Goal: Information Seeking & Learning: Check status

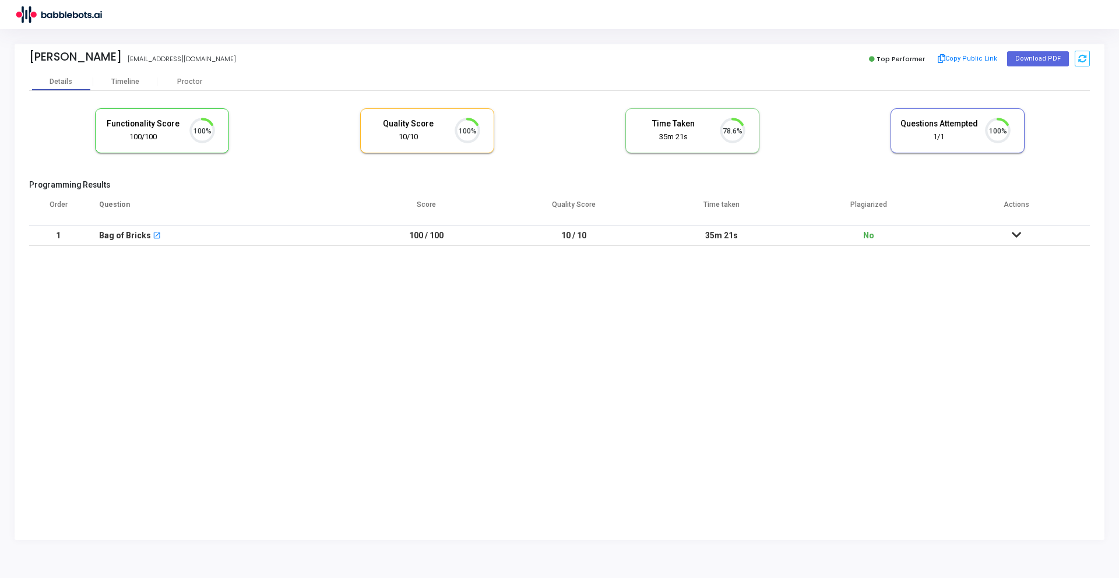
scroll to position [24, 30]
click at [54, 13] on img at bounding box center [58, 14] width 87 height 23
click at [30, 12] on img at bounding box center [58, 14] width 87 height 23
click at [1013, 239] on icon at bounding box center [1016, 235] width 9 height 8
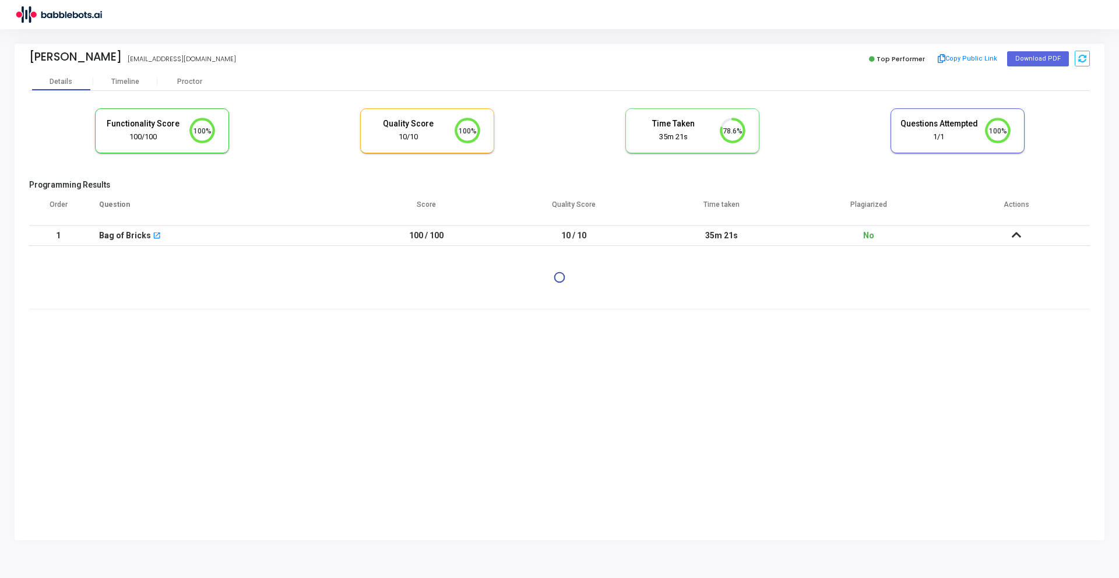
click at [1012, 231] on icon at bounding box center [1016, 235] width 9 height 8
click at [133, 86] on div "Timeline" at bounding box center [125, 81] width 64 height 17
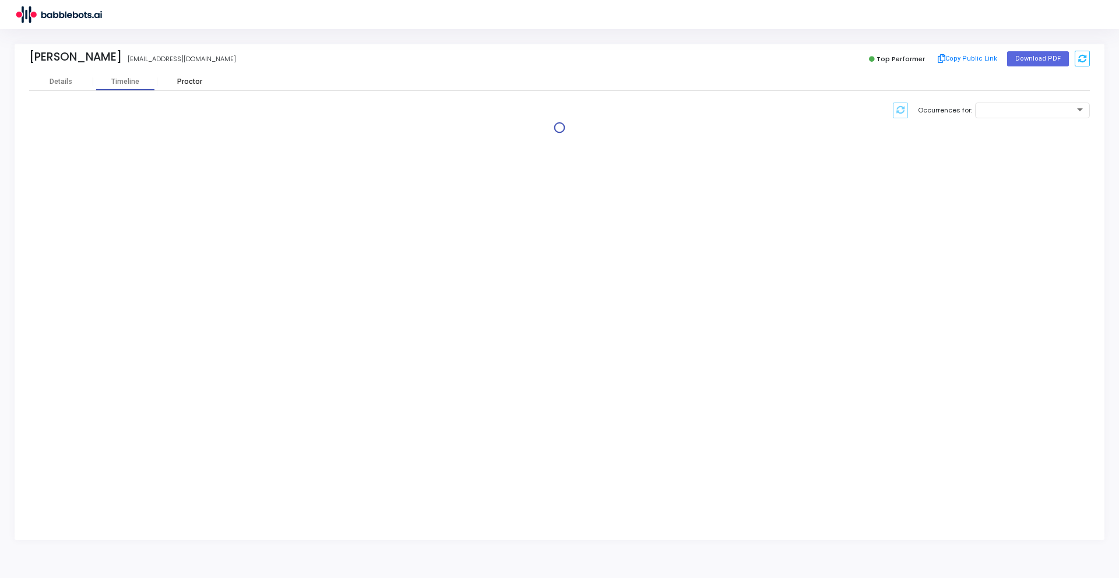
click at [187, 86] on div "Proctor" at bounding box center [189, 81] width 64 height 17
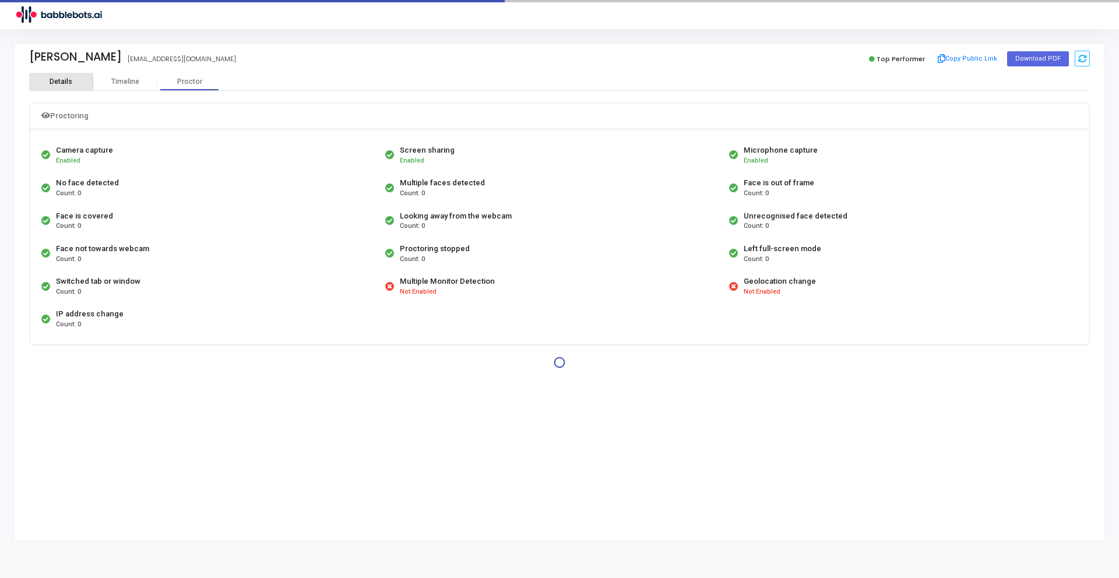
click at [83, 78] on div "Details" at bounding box center [61, 82] width 64 height 9
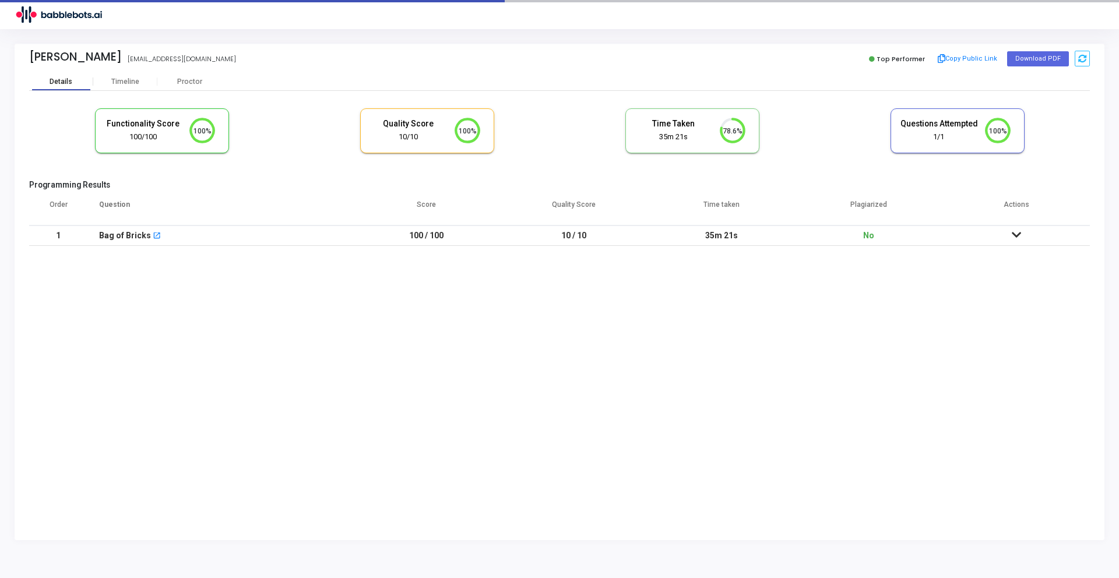
scroll to position [24, 30]
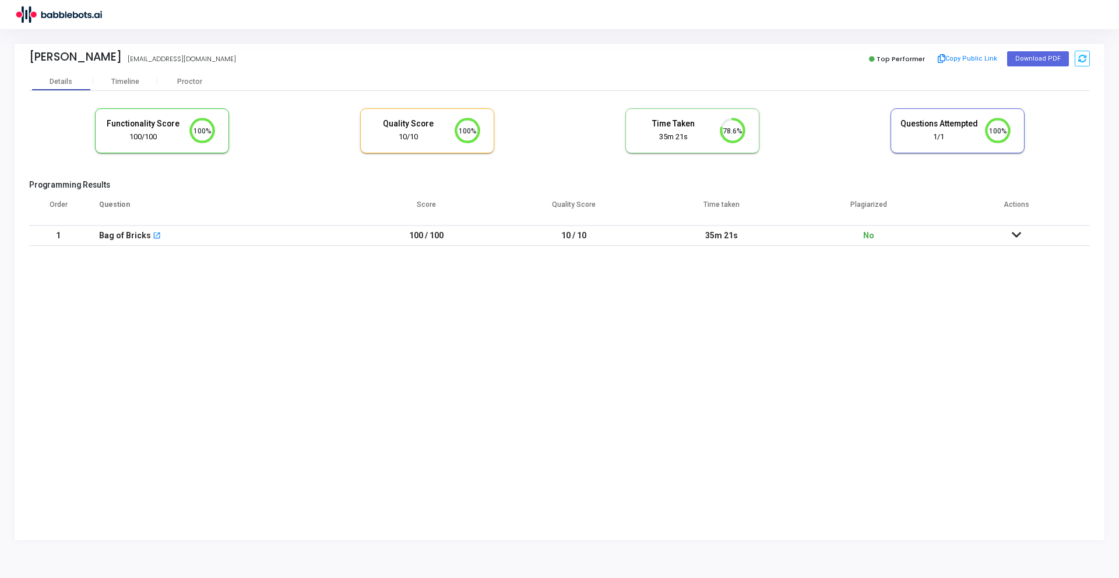
click at [25, 15] on img at bounding box center [58, 14] width 87 height 23
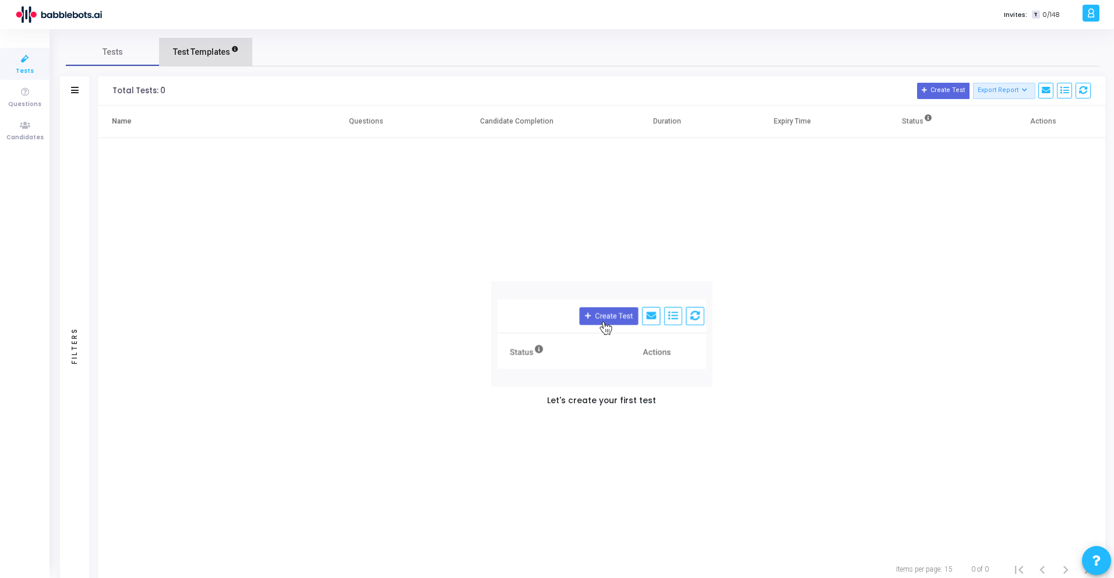
click at [207, 55] on span "Test Templates" at bounding box center [201, 52] width 57 height 12
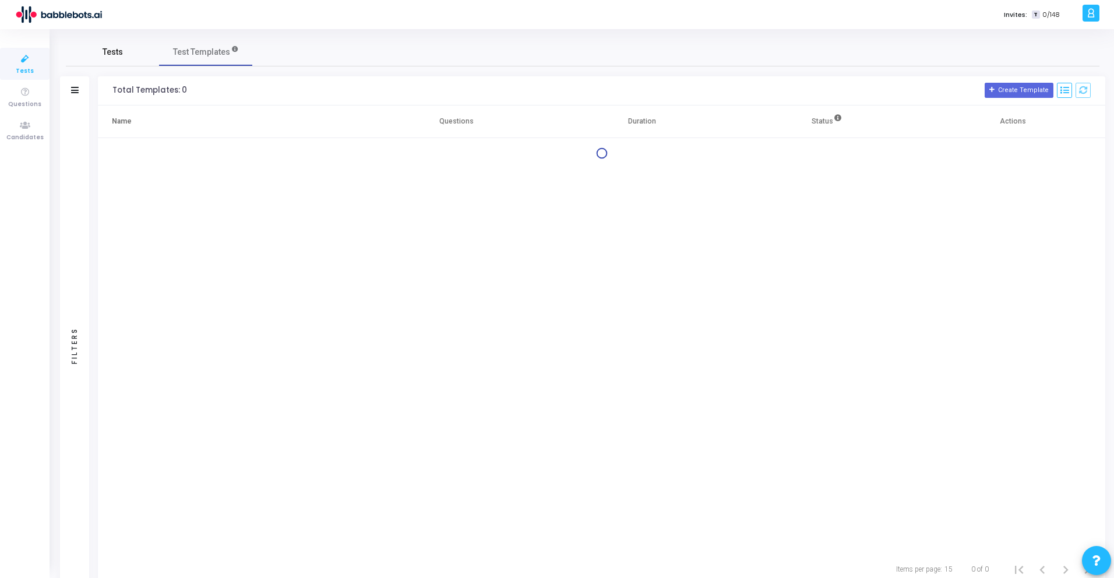
click at [100, 60] on link "Tests" at bounding box center [112, 52] width 93 height 28
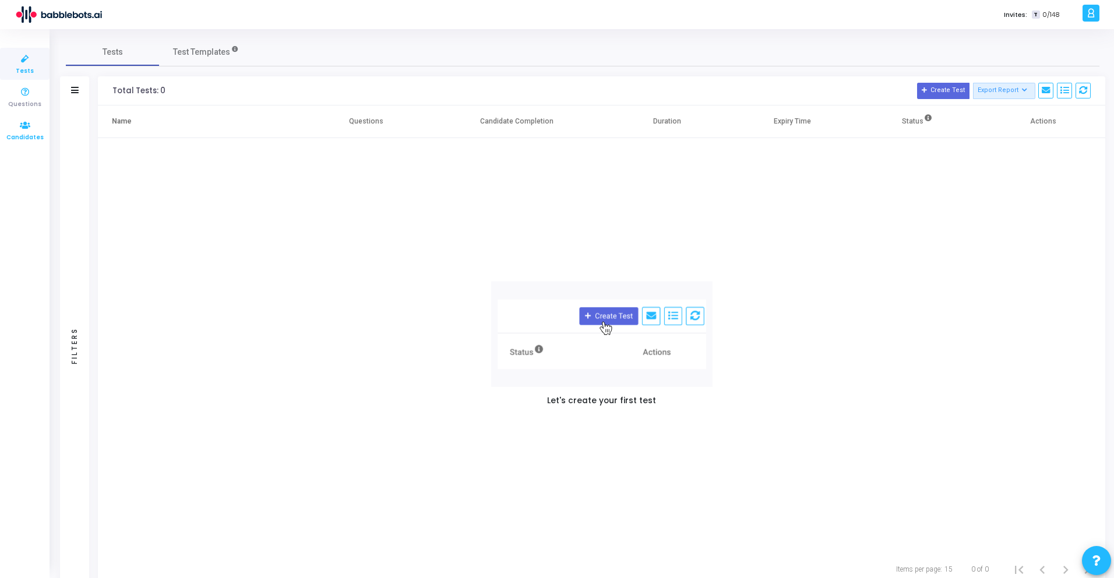
click at [30, 131] on icon at bounding box center [25, 125] width 24 height 15
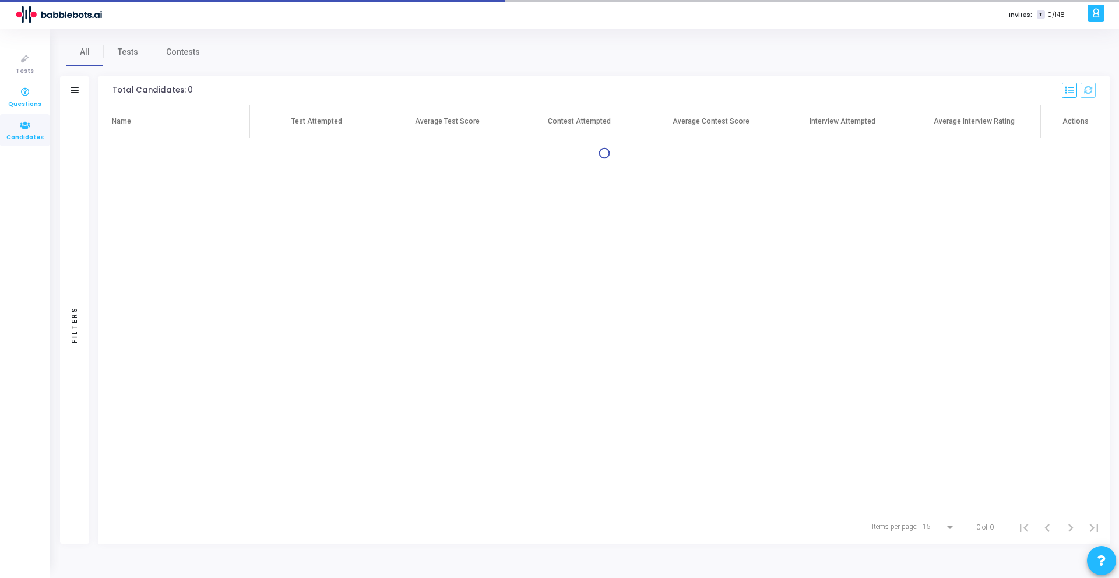
click at [29, 96] on icon at bounding box center [25, 92] width 24 height 15
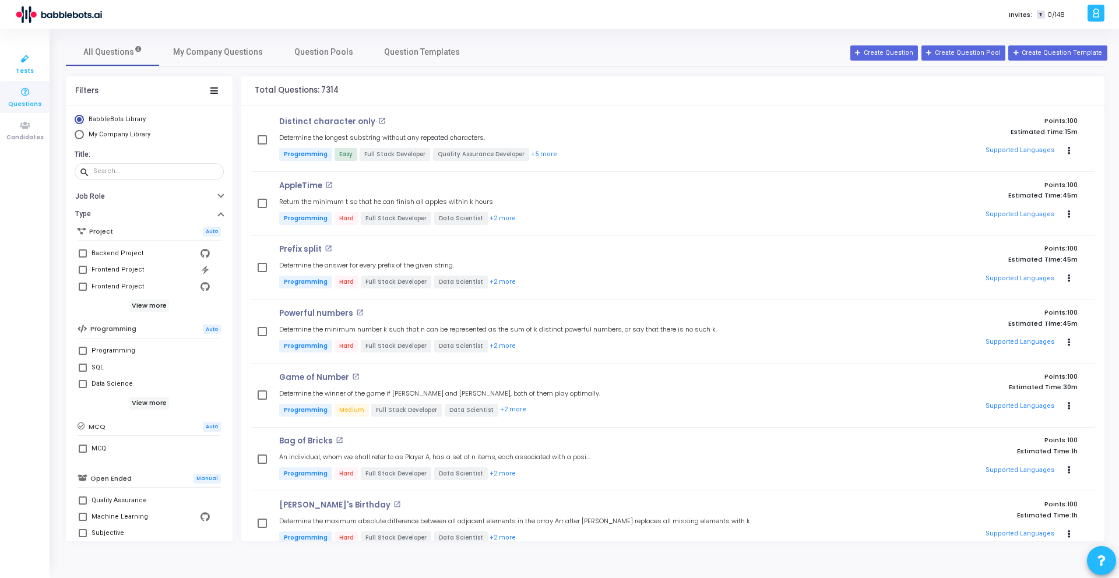
click at [25, 55] on icon at bounding box center [25, 59] width 24 height 15
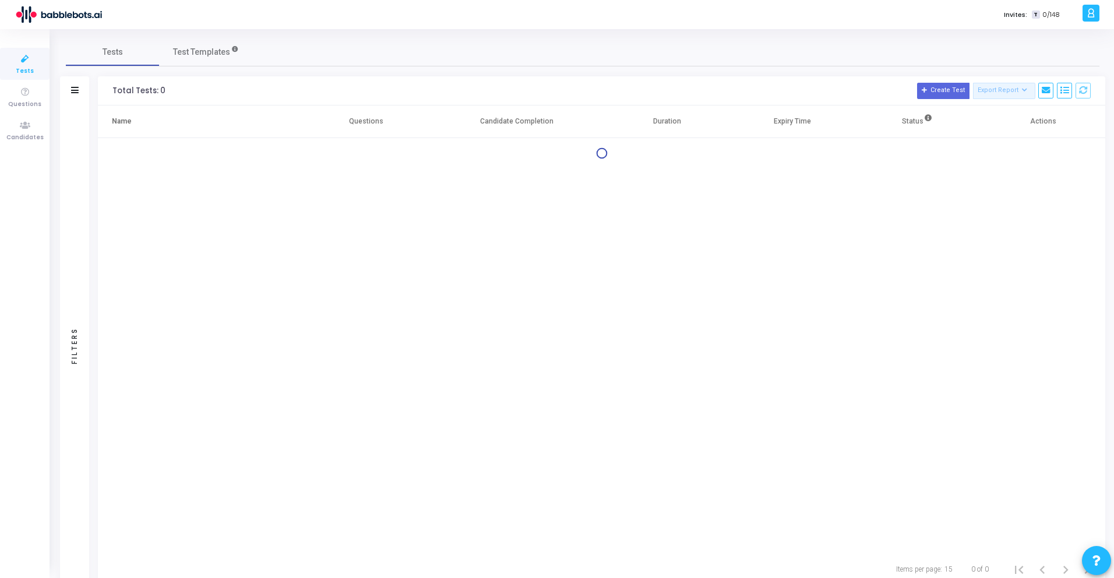
click at [79, 89] on div "Filters" at bounding box center [74, 90] width 29 height 29
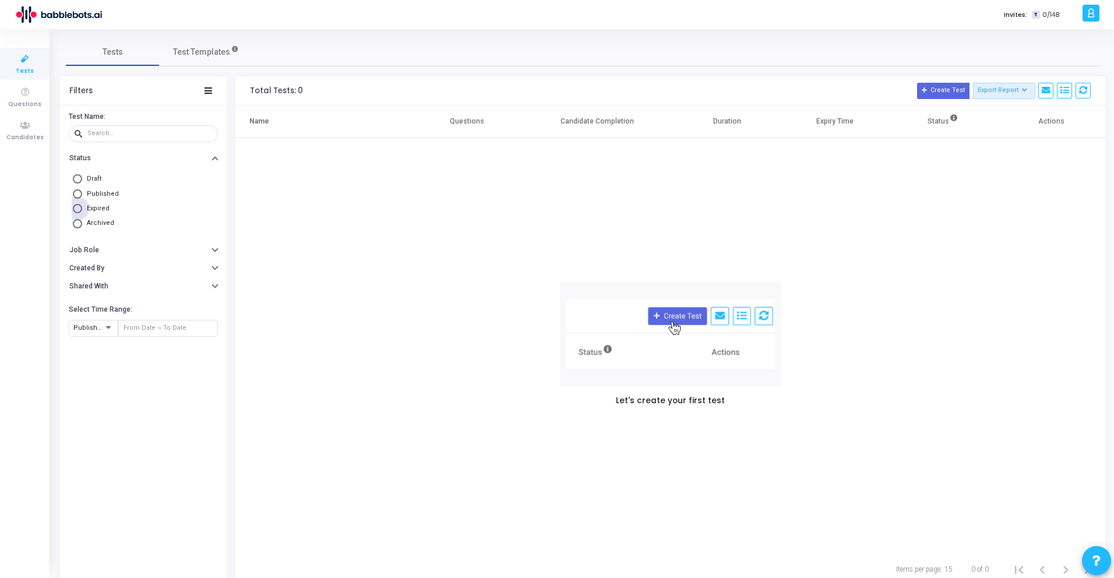
click at [82, 207] on span "Expired" at bounding box center [95, 209] width 27 height 10
click at [82, 207] on input "Expired" at bounding box center [77, 208] width 9 height 9
radio input "true"
click at [73, 191] on span at bounding box center [77, 193] width 9 height 9
click at [73, 191] on input "Published" at bounding box center [77, 193] width 9 height 9
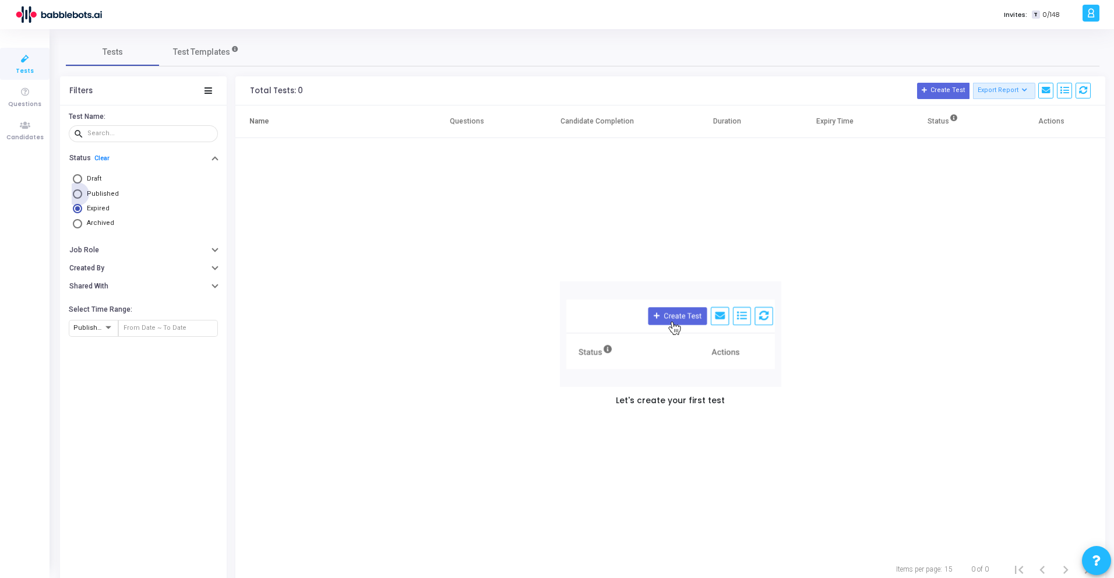
radio input "true"
click at [80, 181] on span at bounding box center [77, 178] width 9 height 9
click at [80, 181] on input "Draft" at bounding box center [77, 178] width 9 height 9
click at [79, 178] on span at bounding box center [77, 179] width 5 height 5
click at [79, 178] on input "Draft" at bounding box center [77, 178] width 9 height 9
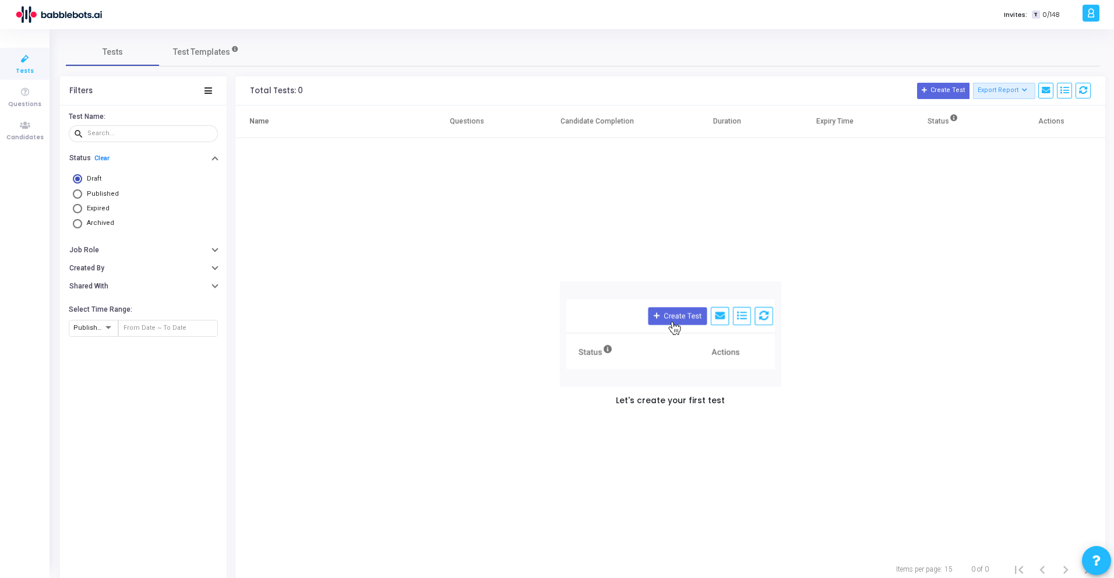
click at [75, 181] on span at bounding box center [77, 178] width 9 height 9
click at [75, 181] on input "Draft" at bounding box center [77, 178] width 9 height 9
click at [104, 159] on link "Clear" at bounding box center [101, 158] width 15 height 8
radio input "false"
click at [1092, 16] on icon at bounding box center [1091, 12] width 9 height 13
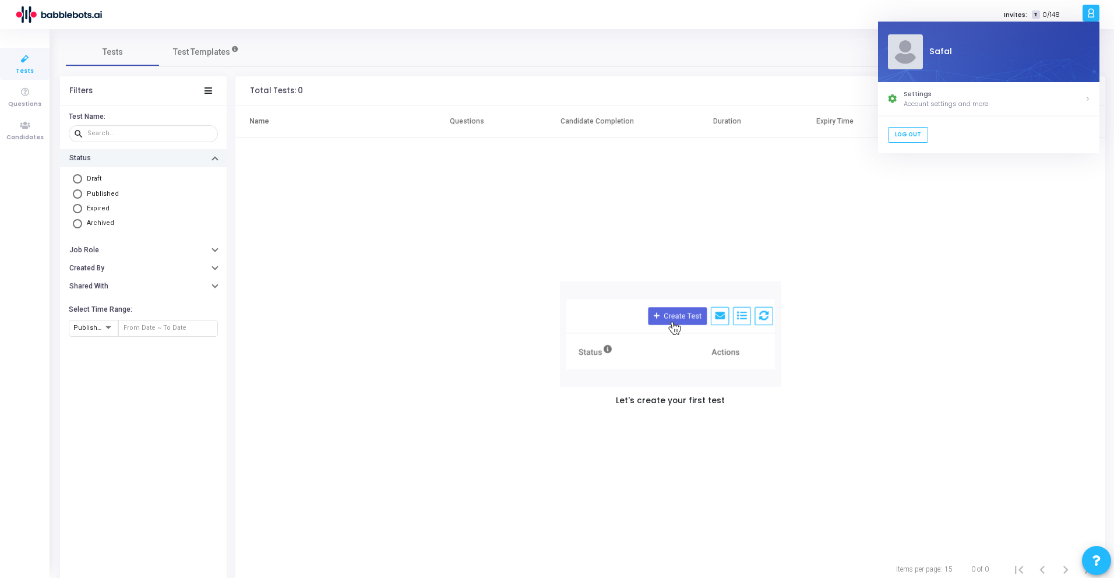
click at [845, 217] on div "Let's create your first test" at bounding box center [670, 345] width 870 height 415
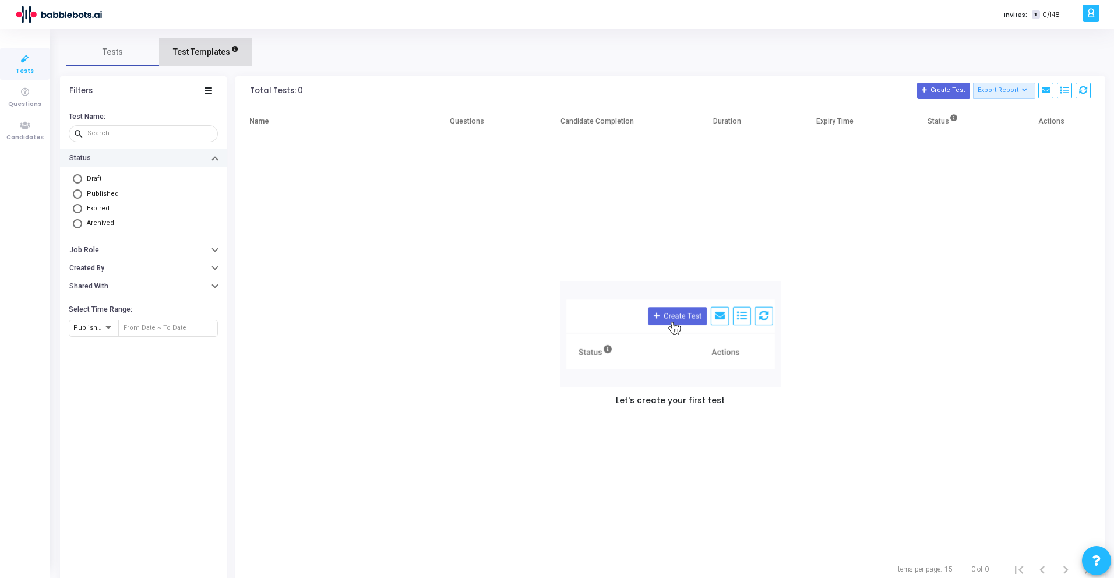
click at [218, 58] on span "Test Templates" at bounding box center [201, 52] width 57 height 12
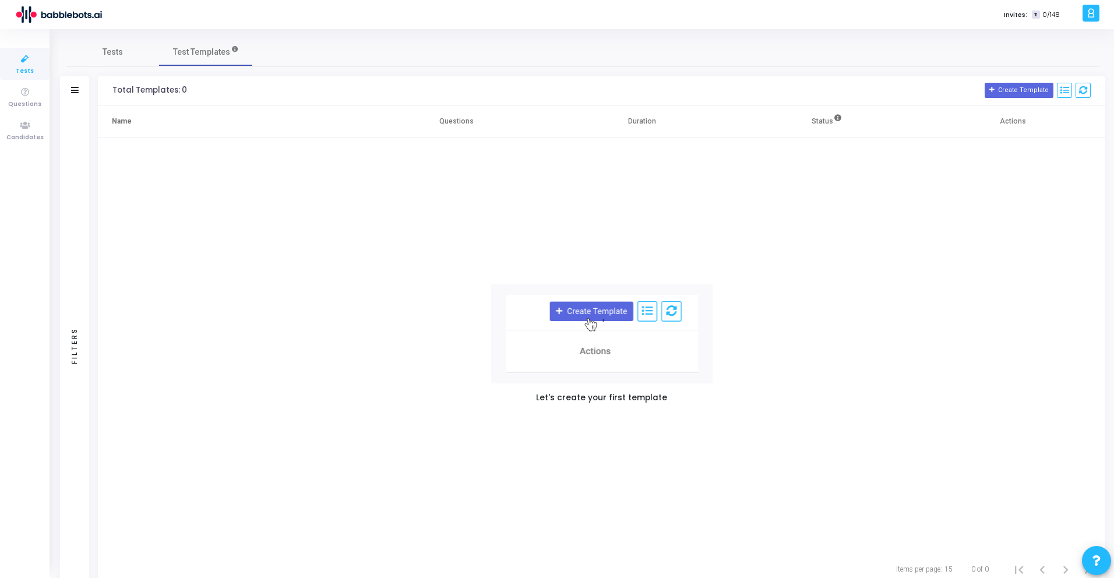
click at [84, 96] on div "Filters" at bounding box center [74, 90] width 29 height 29
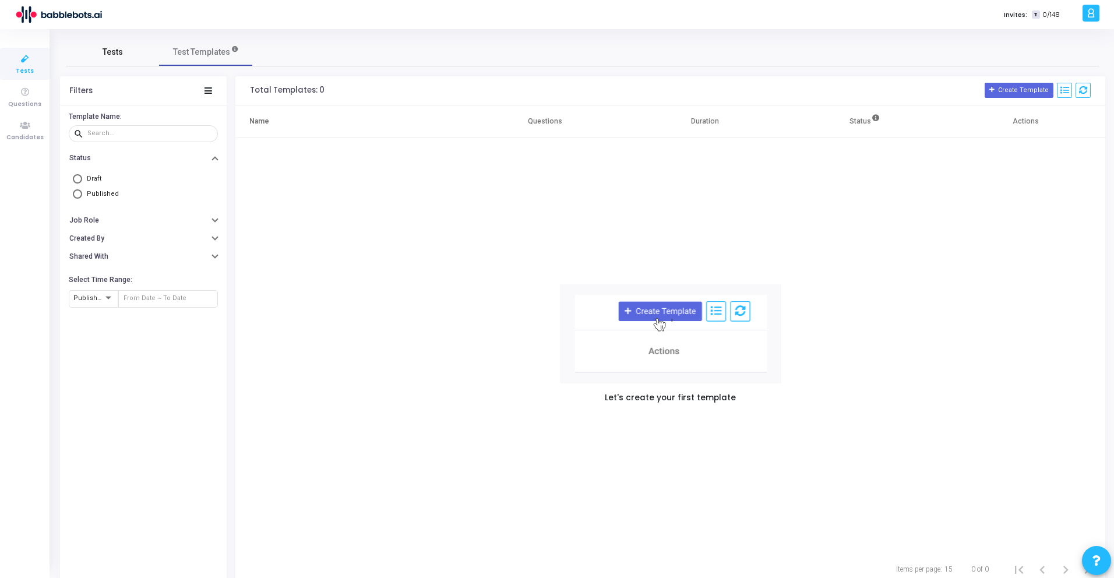
click at [118, 58] on link "Tests" at bounding box center [112, 52] width 93 height 28
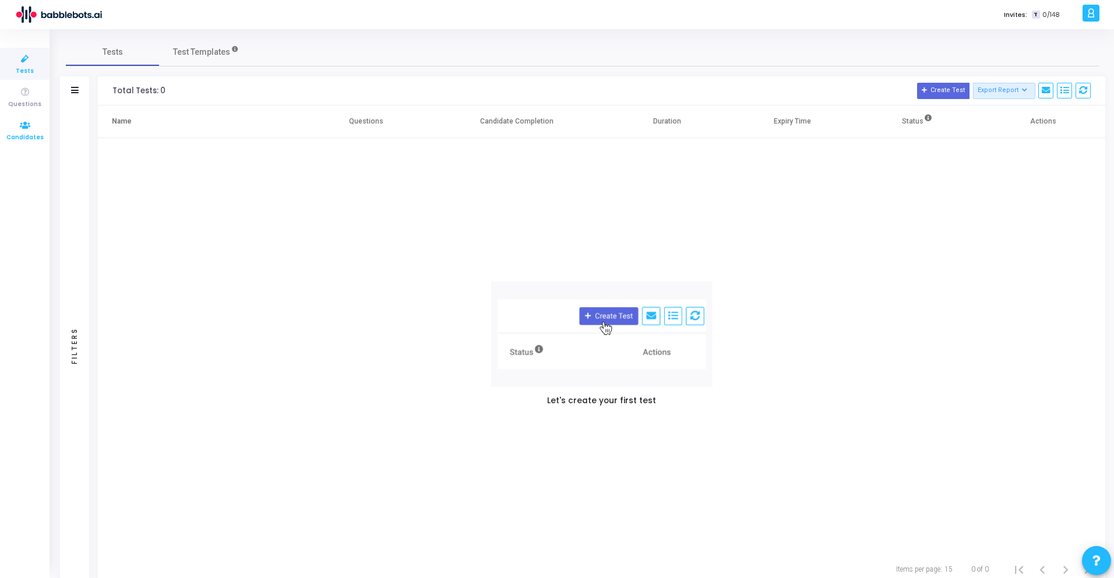
click at [30, 131] on icon at bounding box center [25, 125] width 24 height 15
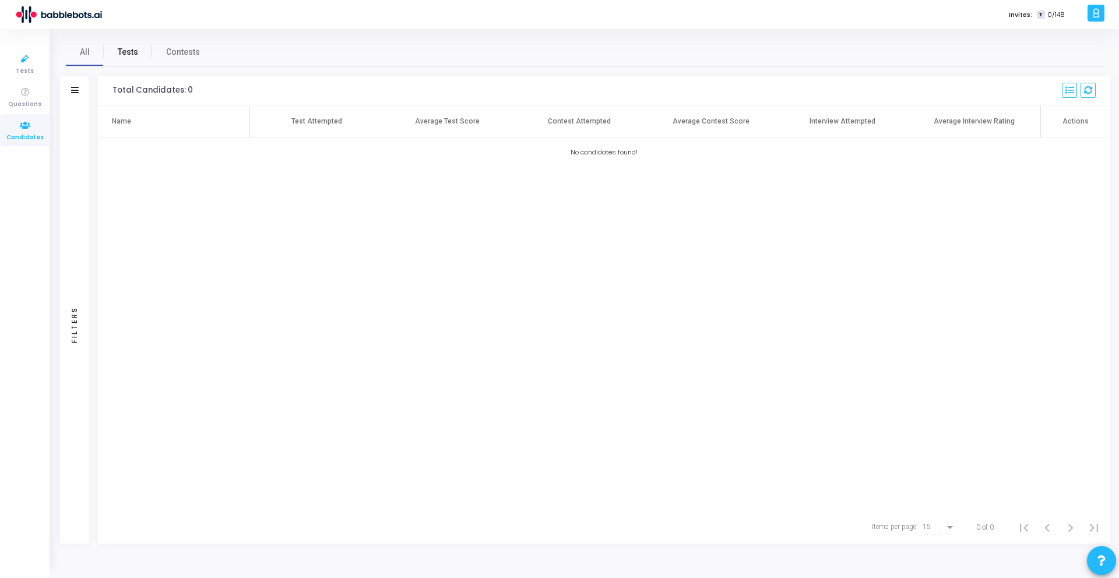
click at [115, 49] on link "Tests" at bounding box center [128, 52] width 48 height 28
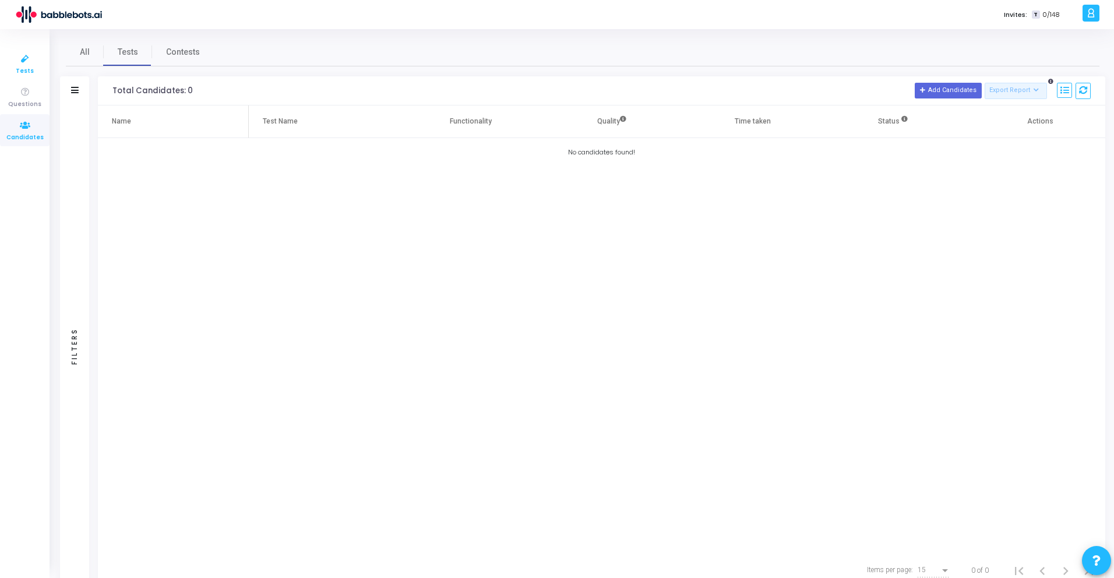
click at [25, 68] on span "Tests" at bounding box center [25, 71] width 18 height 10
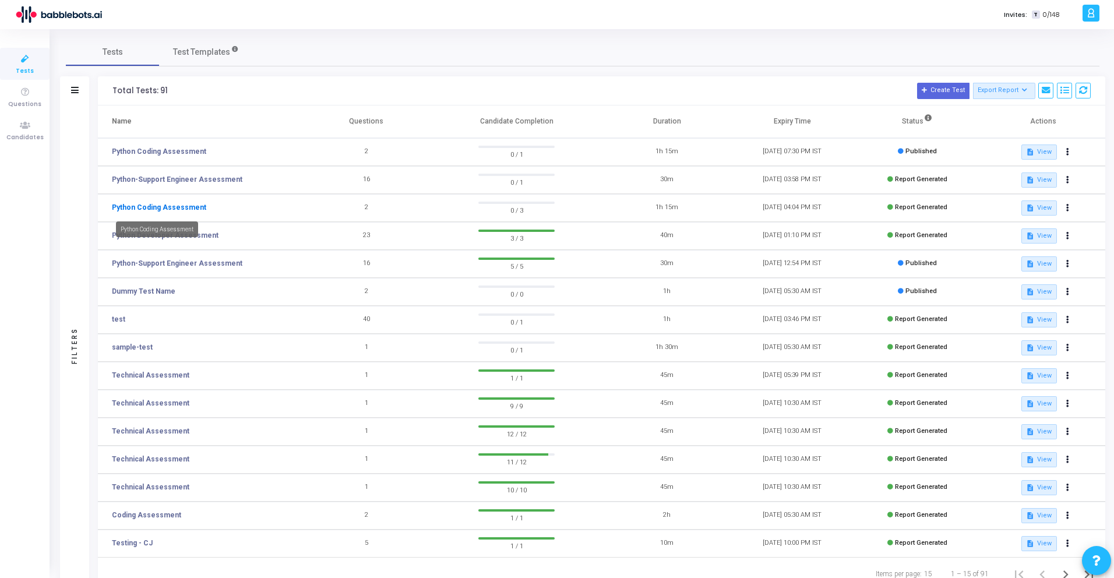
click at [188, 209] on link "Python Coding Assessment" at bounding box center [159, 207] width 94 height 10
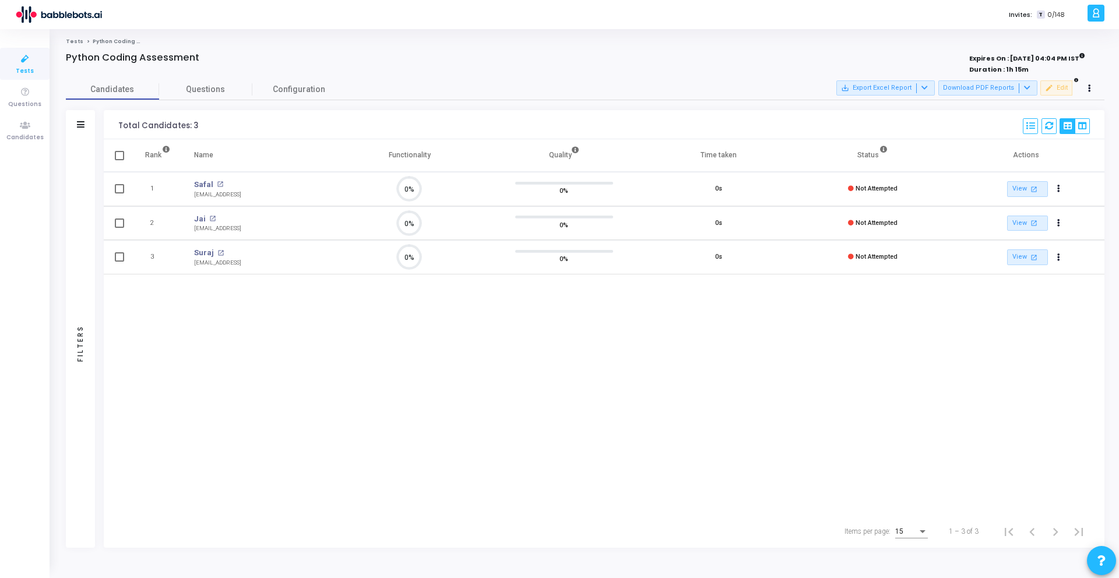
scroll to position [24, 30]
click at [1021, 262] on link "View open_in_new" at bounding box center [1027, 257] width 41 height 16
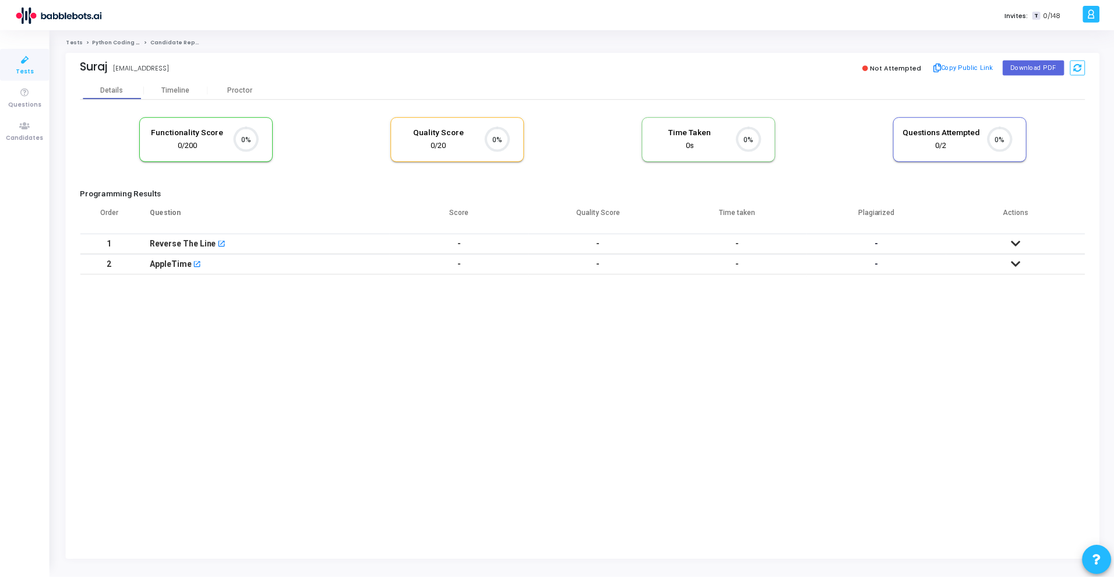
scroll to position [24, 30]
click at [1010, 240] on td at bounding box center [1020, 244] width 140 height 20
click at [1019, 323] on tbody "1 Reverse The Line open_in_new - - - - 2 AppleTime open_in_new - - - - No submi…" at bounding box center [585, 286] width 1010 height 104
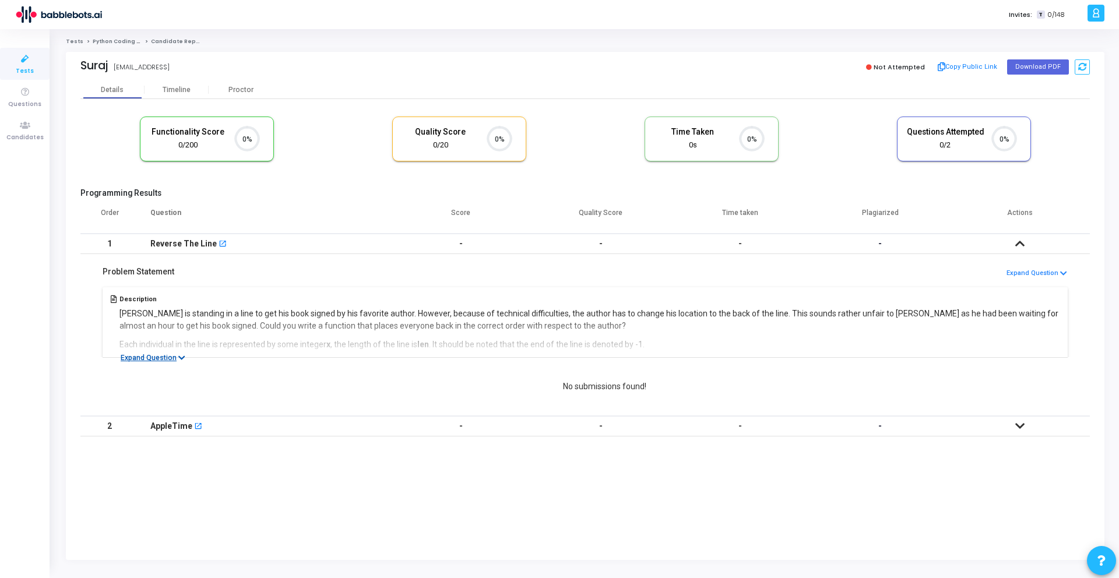
click at [182, 355] on icon at bounding box center [181, 358] width 7 height 8
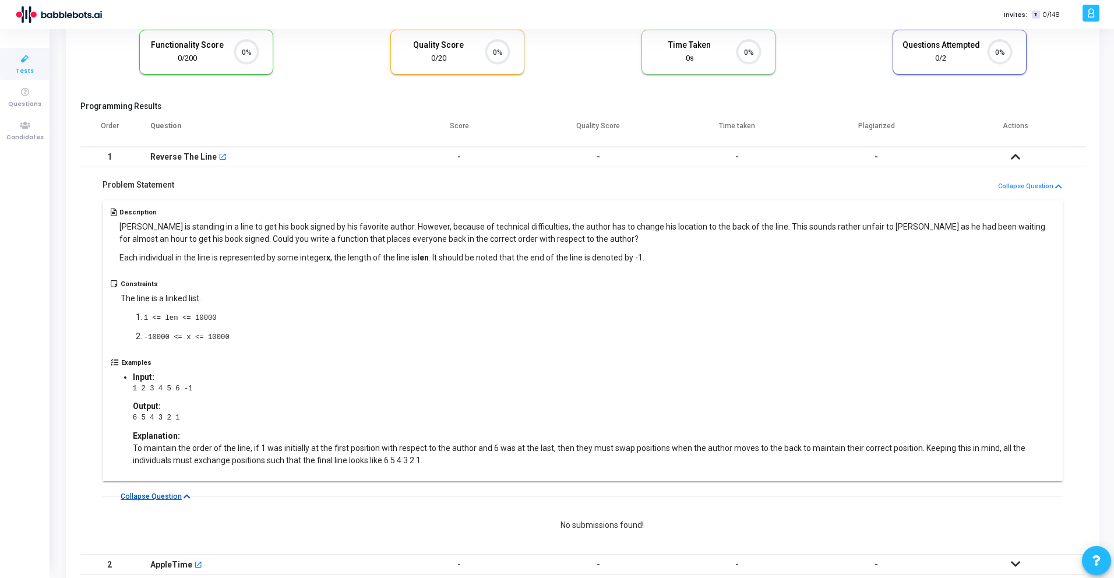
scroll to position [124, 0]
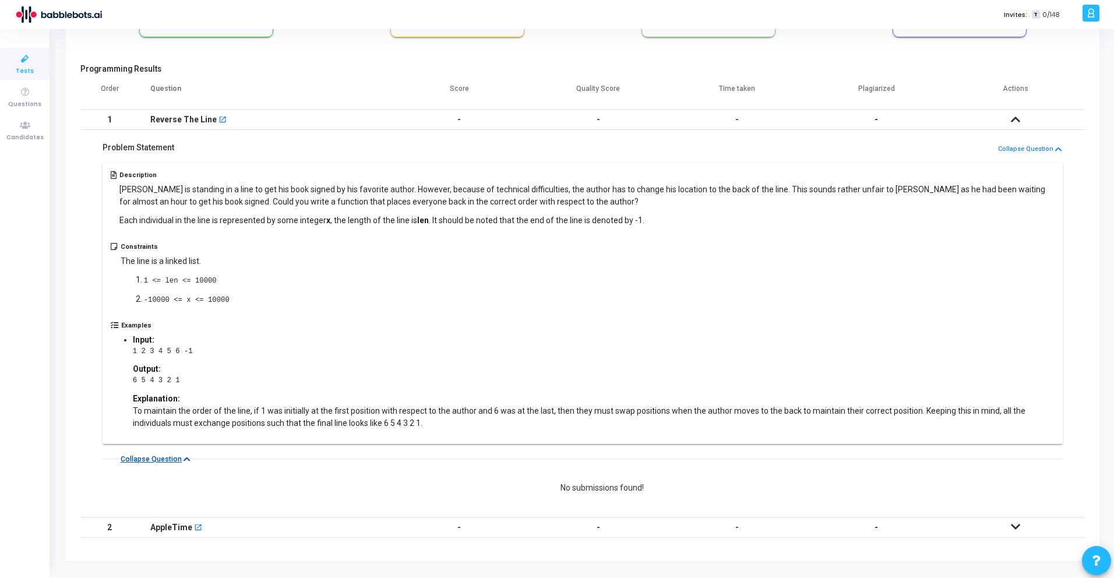
click at [1017, 528] on icon at bounding box center [1015, 527] width 9 height 8
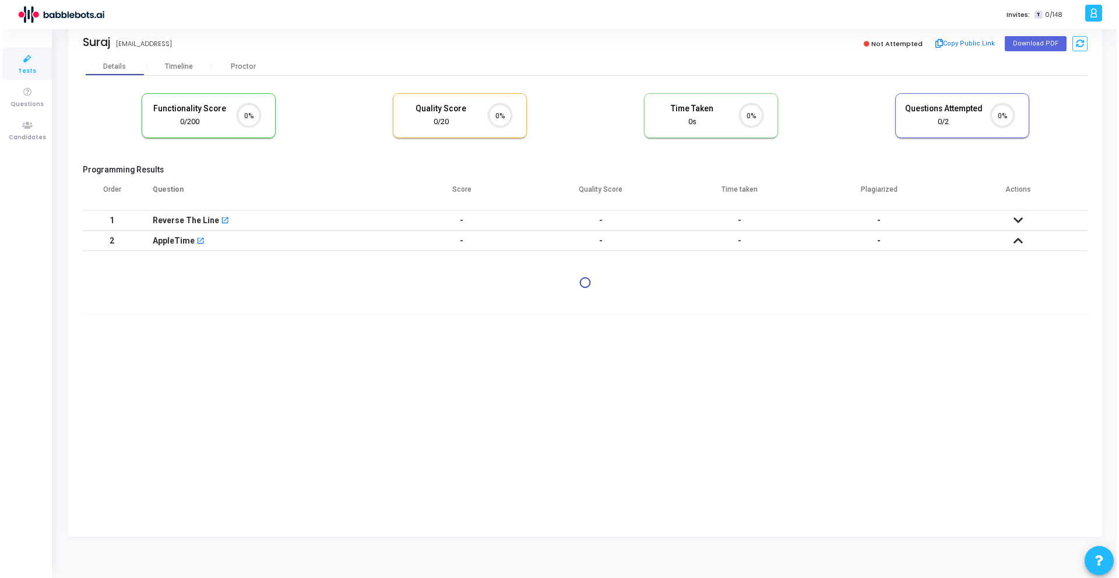
scroll to position [0, 0]
